Goal: Transaction & Acquisition: Subscribe to service/newsletter

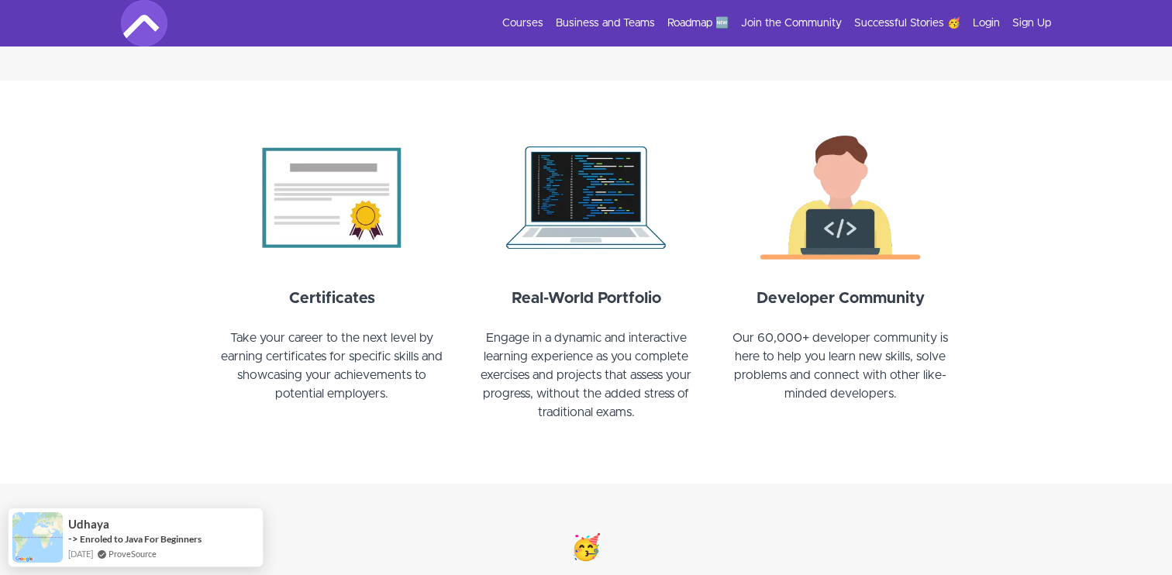
scroll to position [1622, 0]
click at [537, 14] on div "Courses Business and Teams Roadmap 🆕 Join the Community Successful Stories 🥳 Lo…" at bounding box center [586, 23] width 931 height 47
click at [537, 19] on link "Courses" at bounding box center [522, 24] width 41 height 16
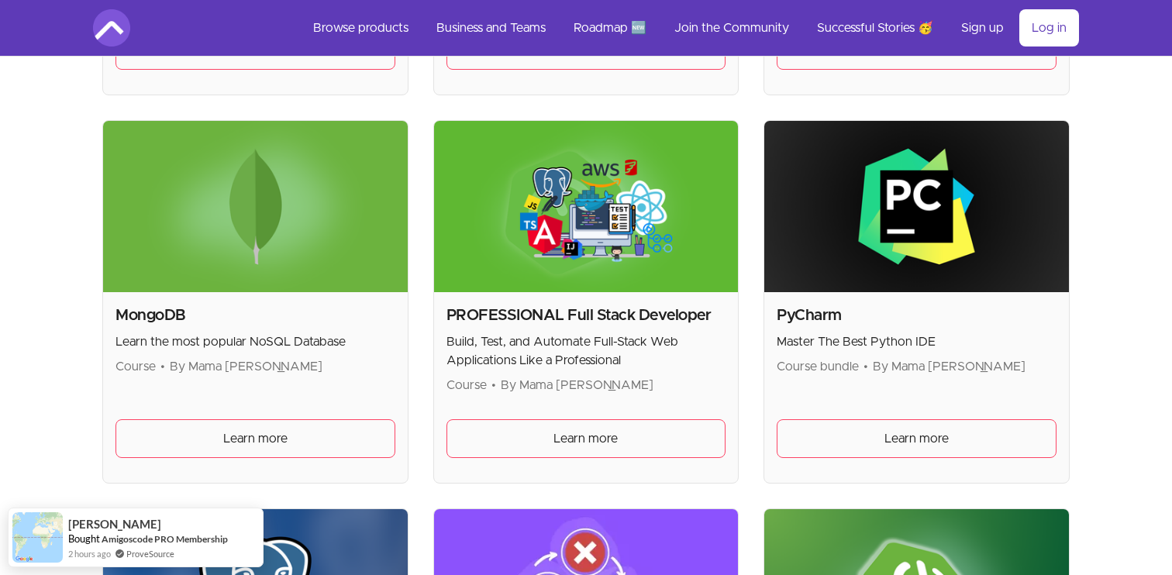
scroll to position [3144, 0]
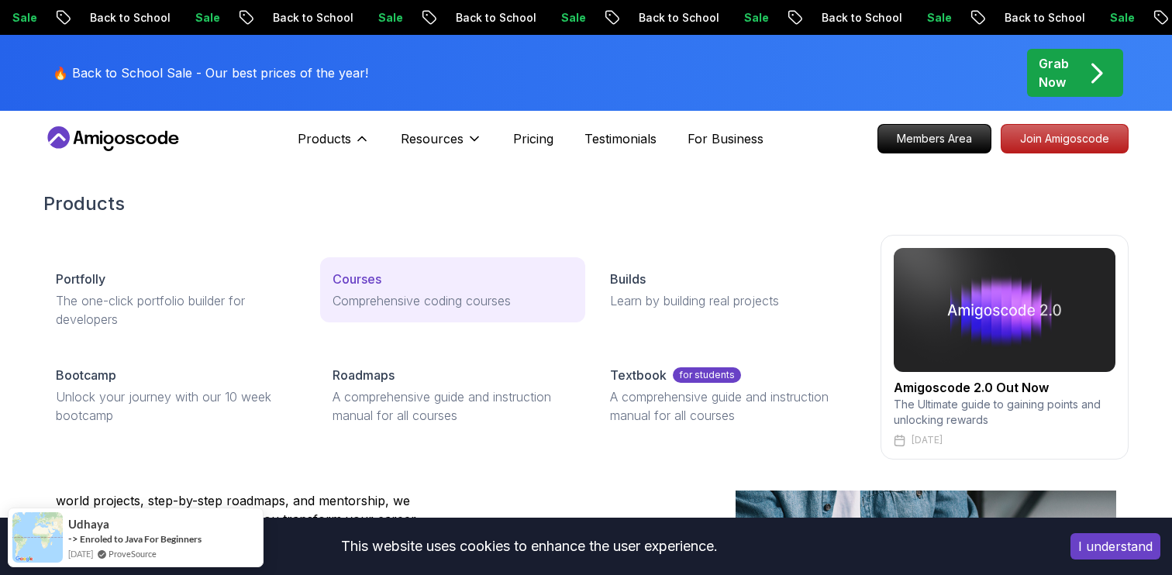
click at [363, 284] on p "Courses" at bounding box center [357, 279] width 49 height 19
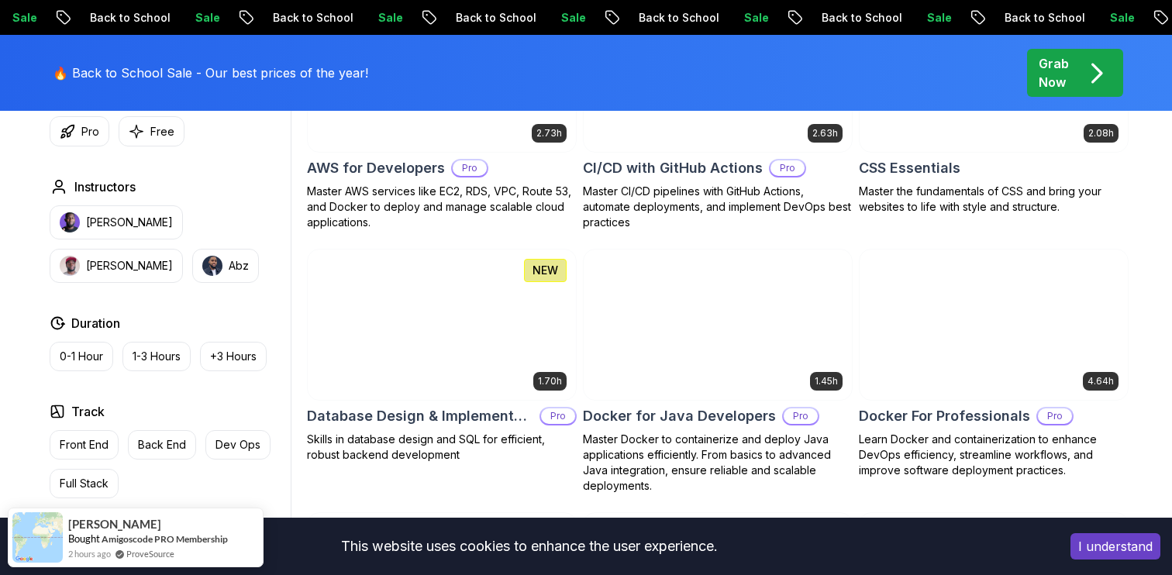
scroll to position [1314, 0]
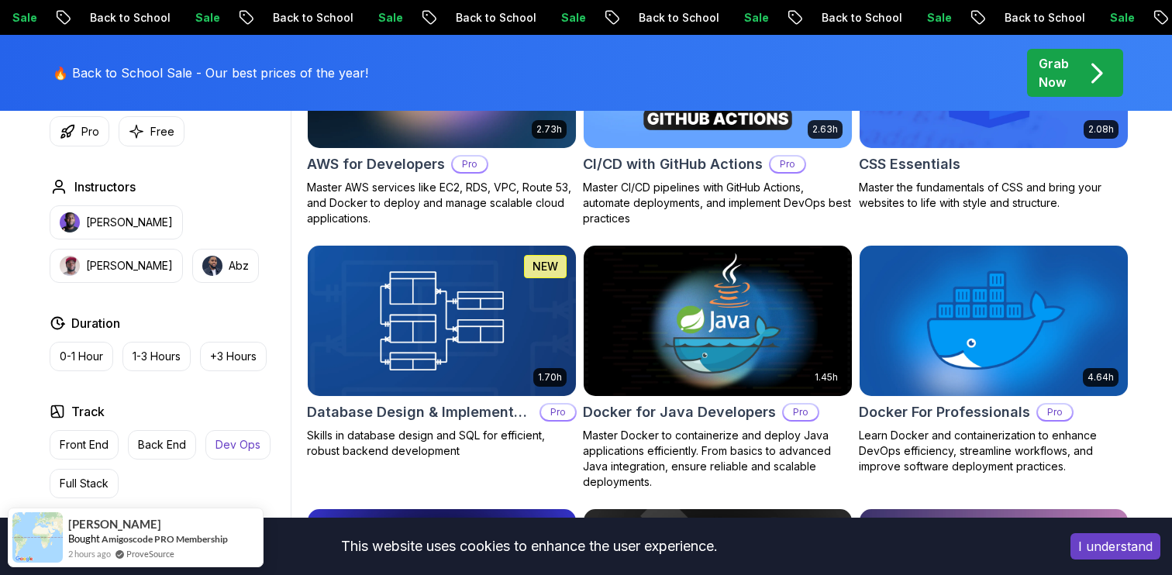
click at [234, 446] on p "Dev Ops" at bounding box center [238, 445] width 45 height 16
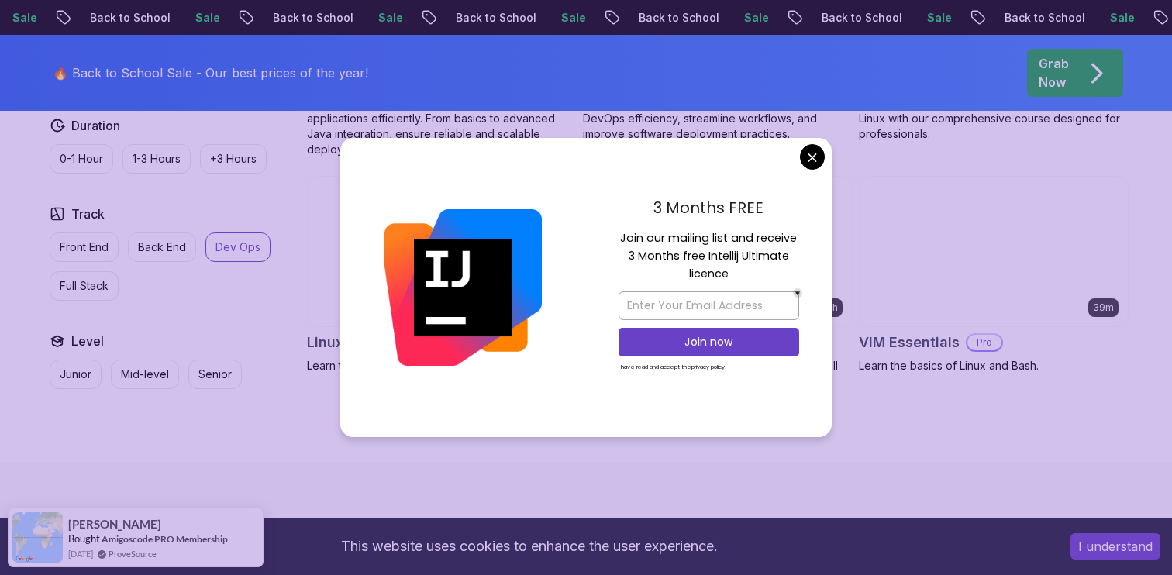
scroll to position [964, 0]
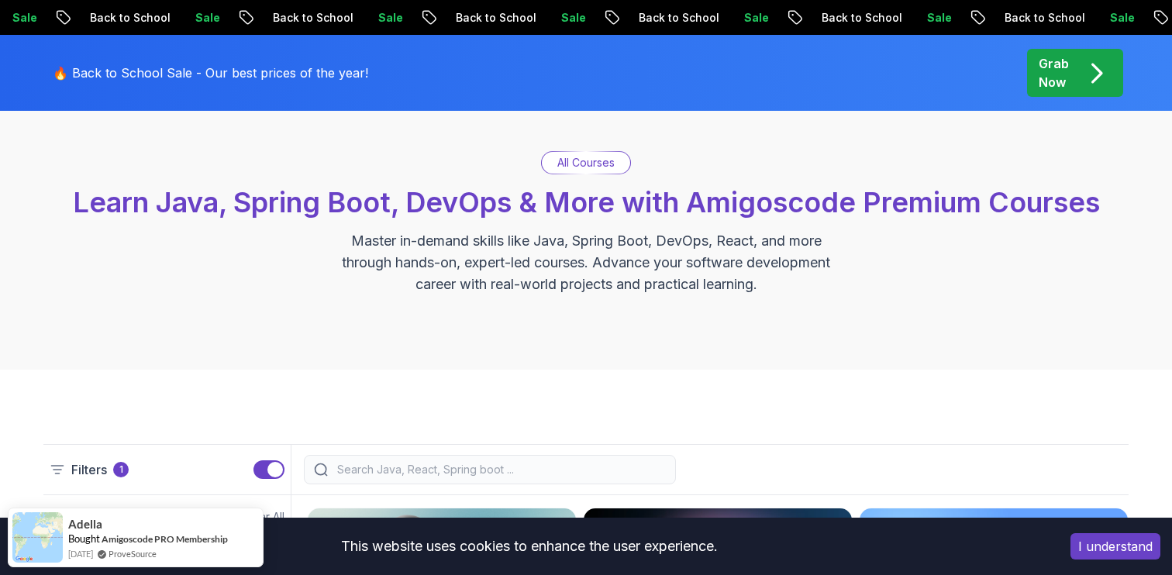
scroll to position [0, 0]
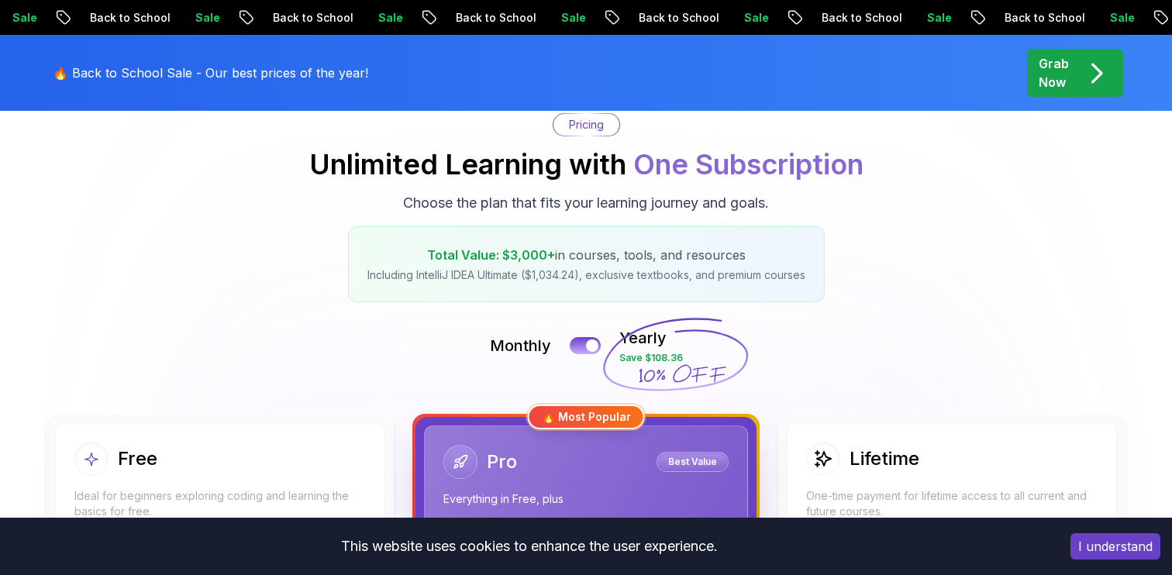
scroll to position [185, 0]
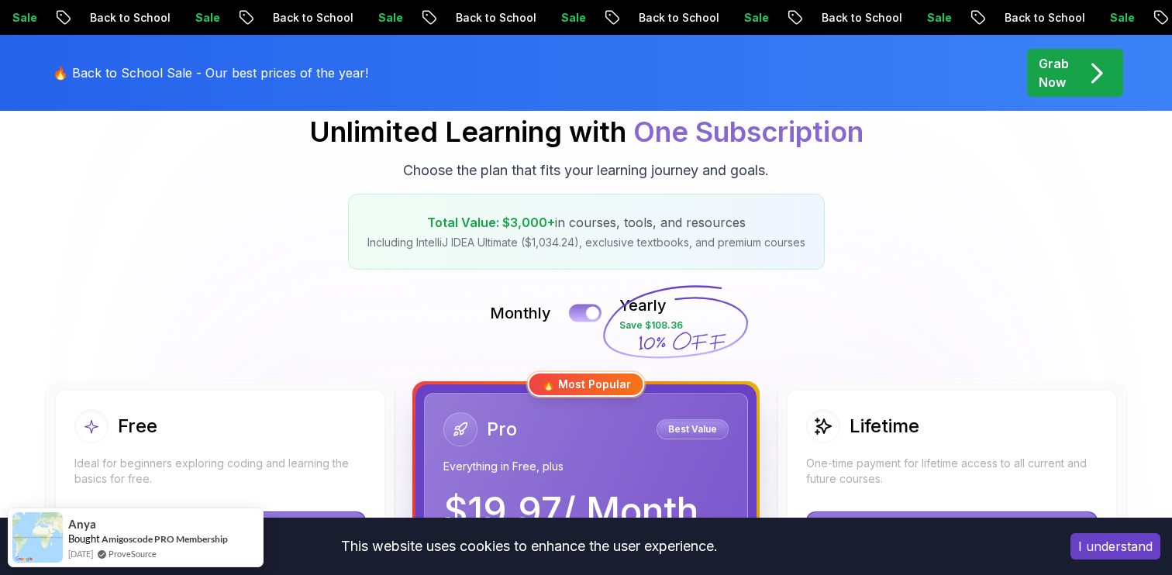
click at [589, 312] on div at bounding box center [592, 313] width 13 height 13
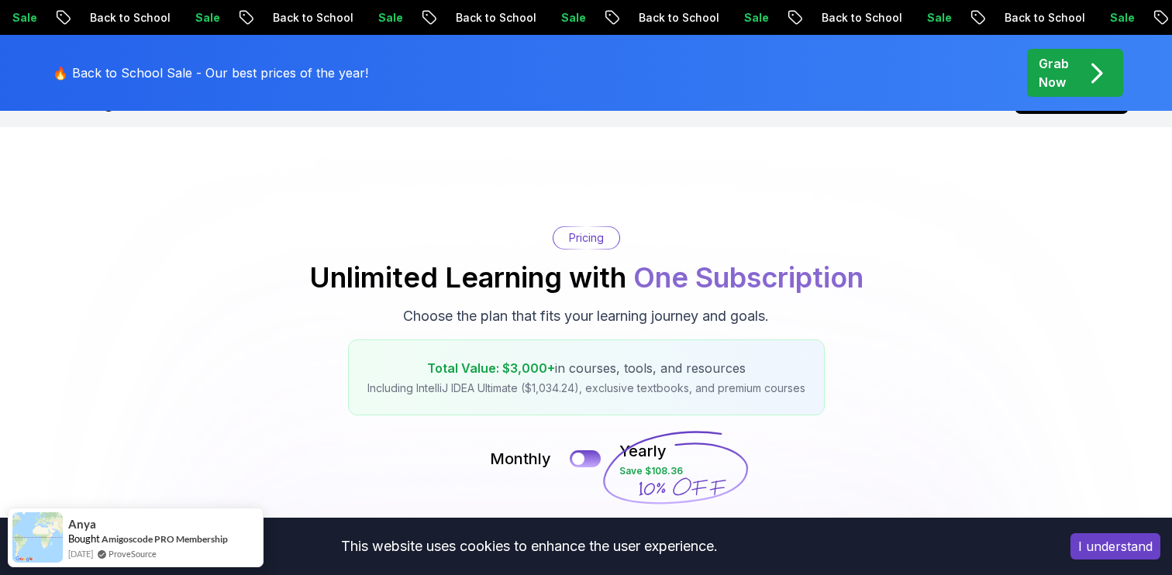
scroll to position [0, 0]
